Goal: Task Accomplishment & Management: Use online tool/utility

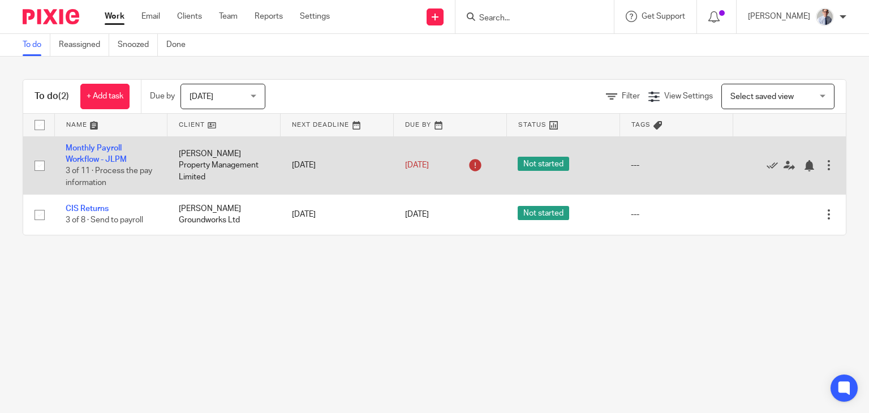
click at [81, 153] on td "Monthly Payroll Workflow - JLPM 3 of 11 · Process the pay information" at bounding box center [110, 165] width 113 height 58
click at [100, 155] on link "Monthly Payroll Workflow - JLPM" at bounding box center [96, 153] width 61 height 19
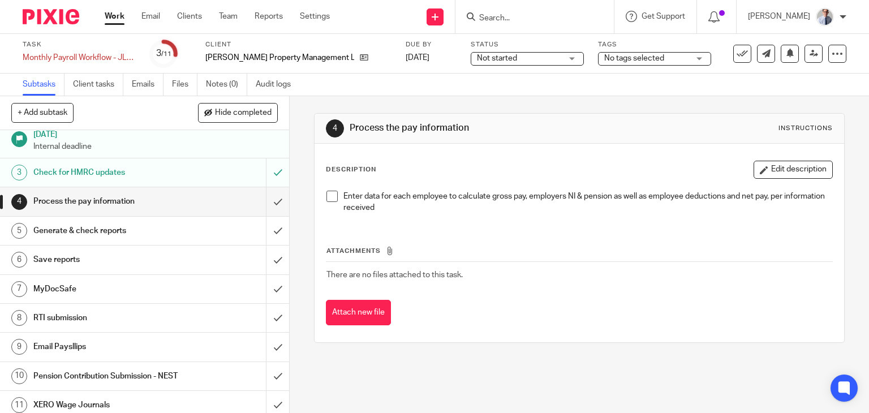
scroll to position [55, 0]
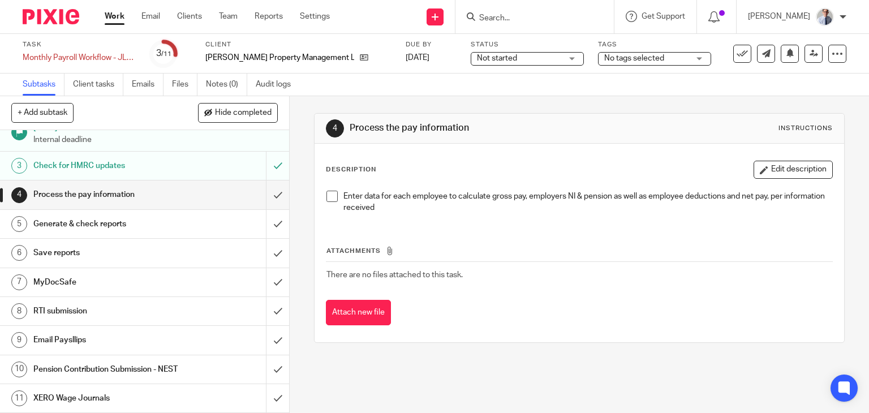
click at [332, 200] on span at bounding box center [331, 196] width 11 height 11
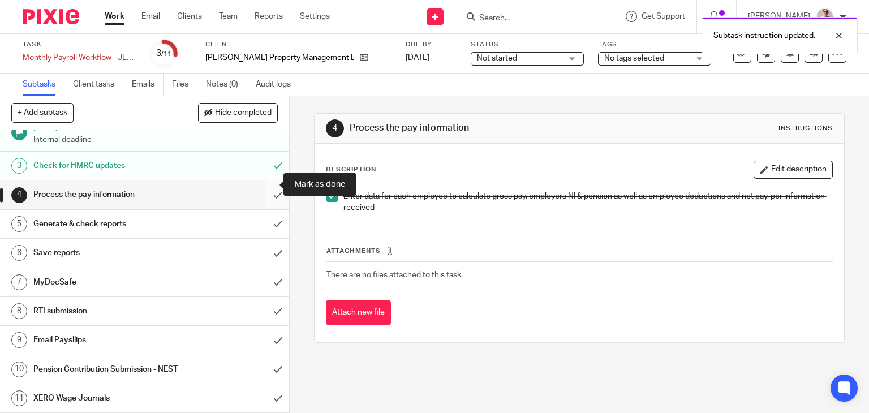
click at [263, 184] on input "submit" at bounding box center [144, 194] width 289 height 28
